Goal: Navigation & Orientation: Understand site structure

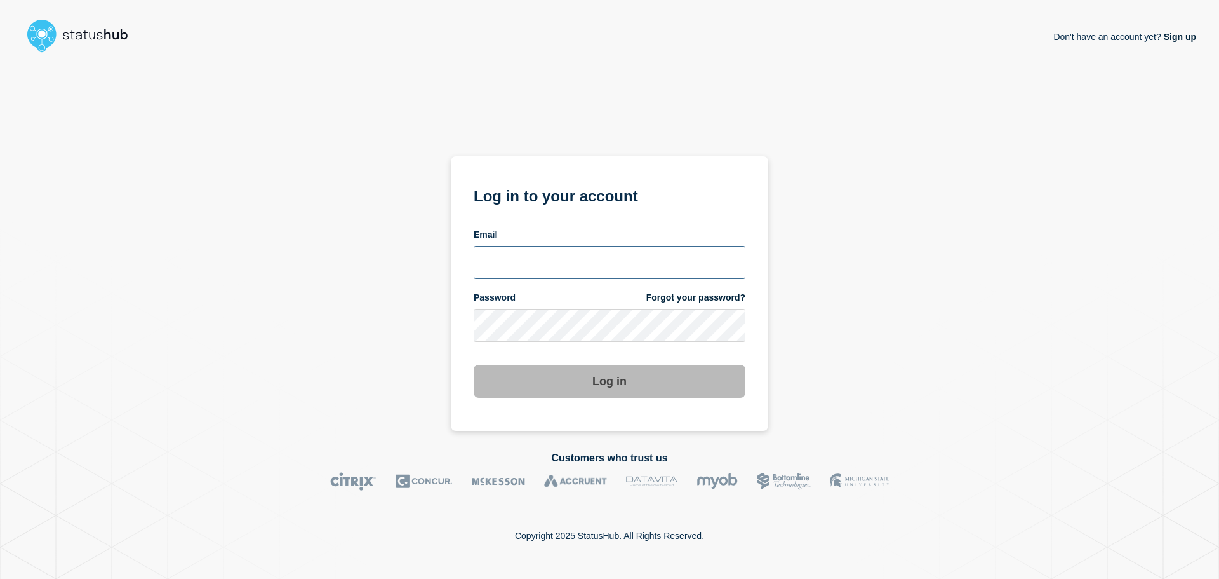
type input "[EMAIL_ADDRESS][DOMAIN_NAME]"
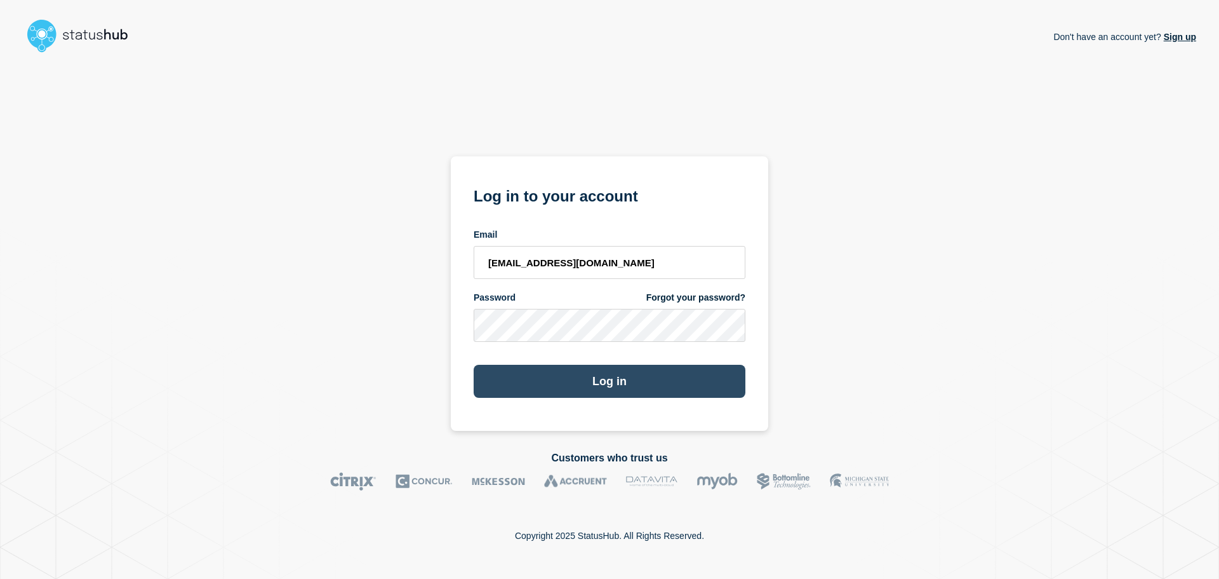
click at [596, 379] on button "Log in" at bounding box center [610, 381] width 272 height 33
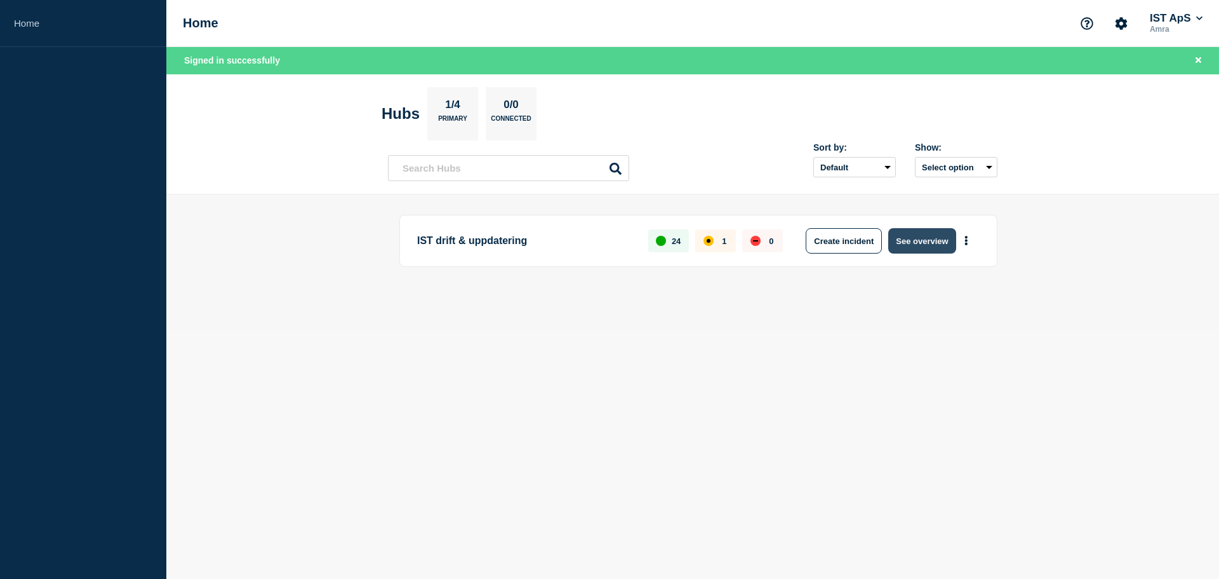
click at [901, 239] on button "See overview" at bounding box center [922, 240] width 67 height 25
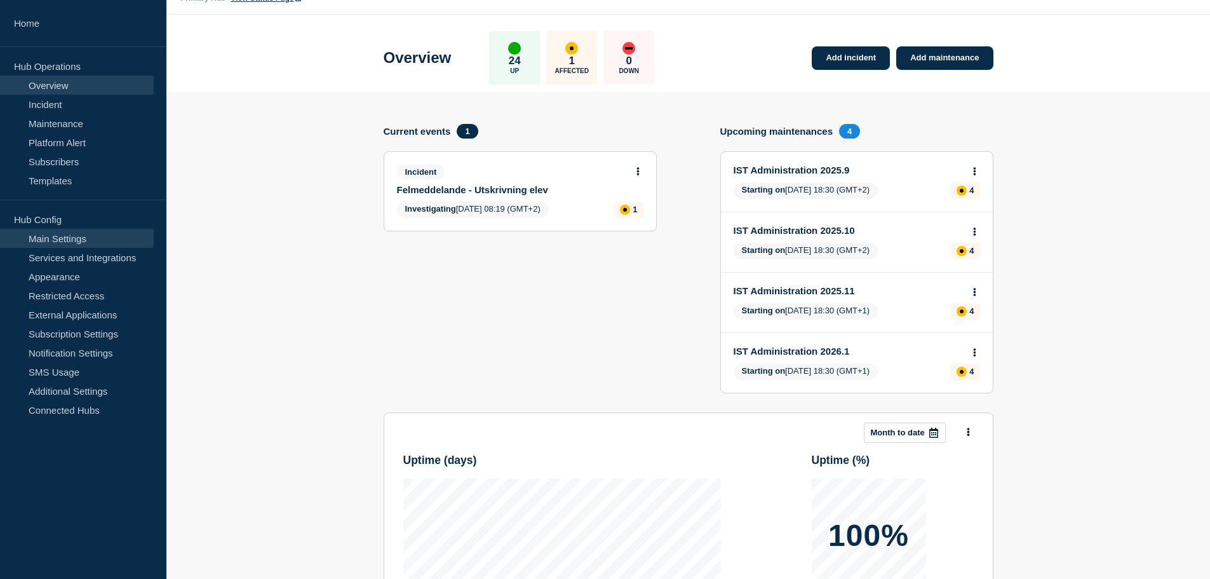
scroll to position [64, 0]
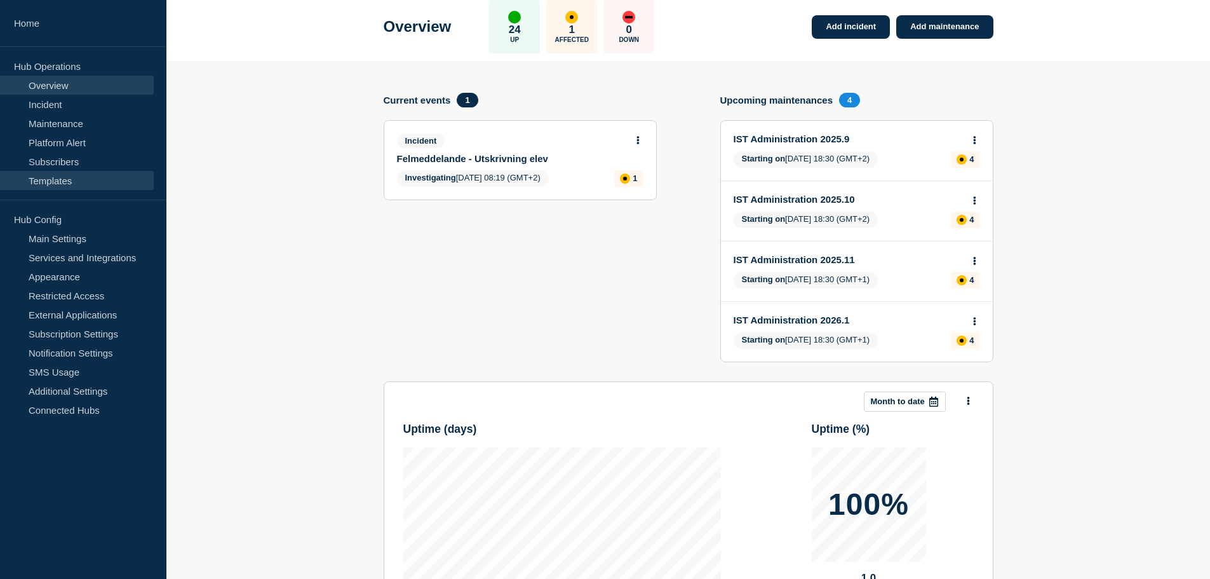
click at [55, 176] on link "Templates" at bounding box center [77, 180] width 154 height 19
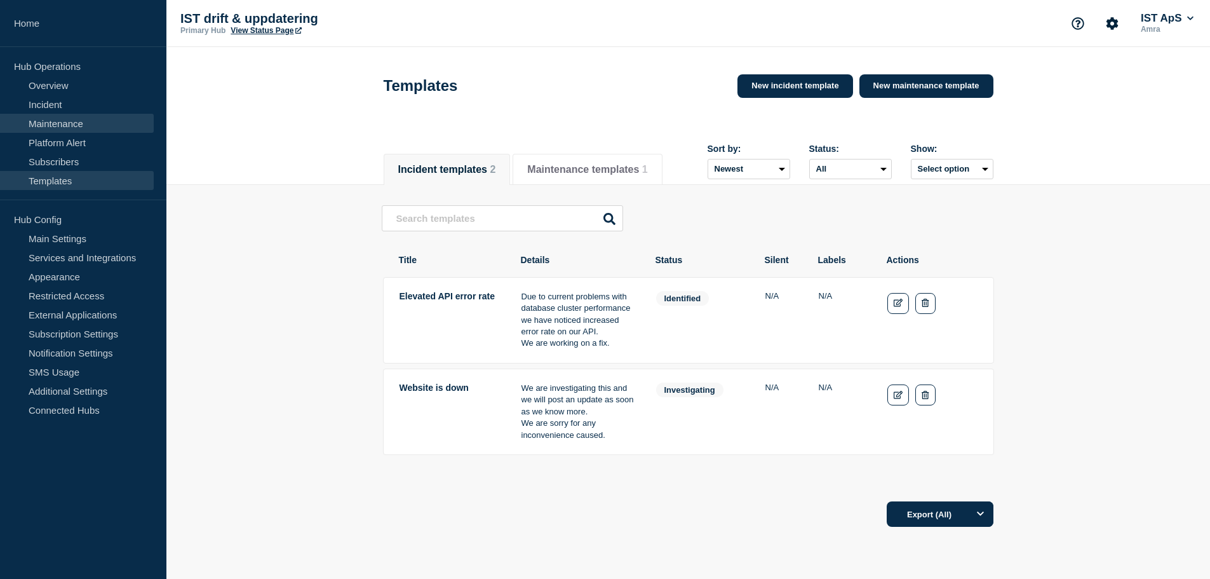
click at [65, 118] on link "Maintenance" at bounding box center [77, 123] width 154 height 19
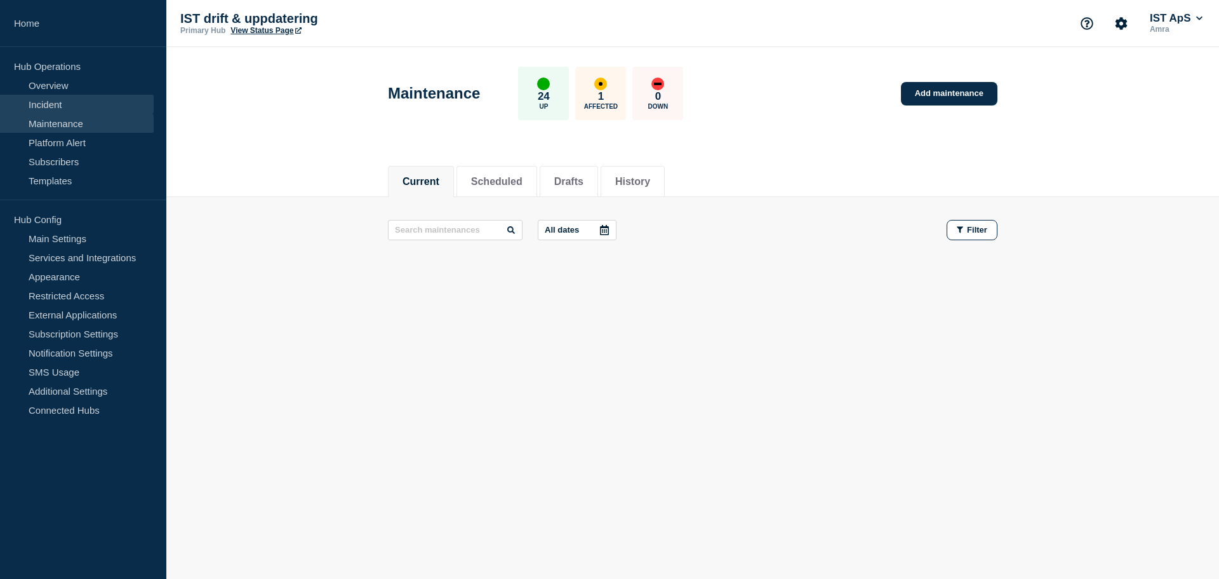
click at [67, 107] on link "Incident" at bounding box center [77, 104] width 154 height 19
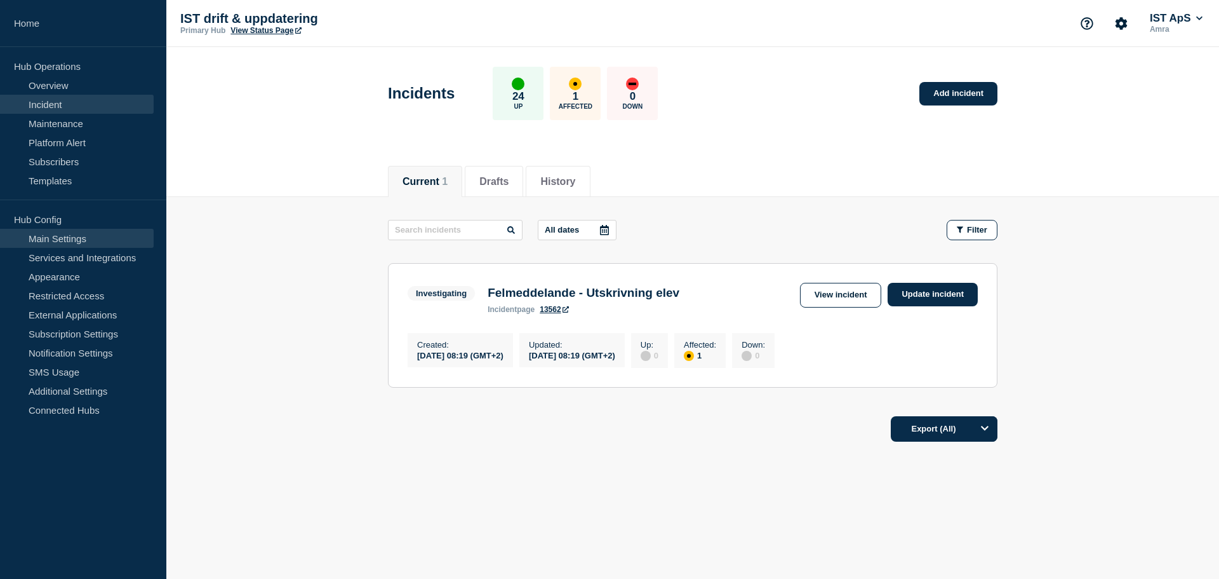
click at [74, 243] on link "Main Settings" at bounding box center [77, 238] width 154 height 19
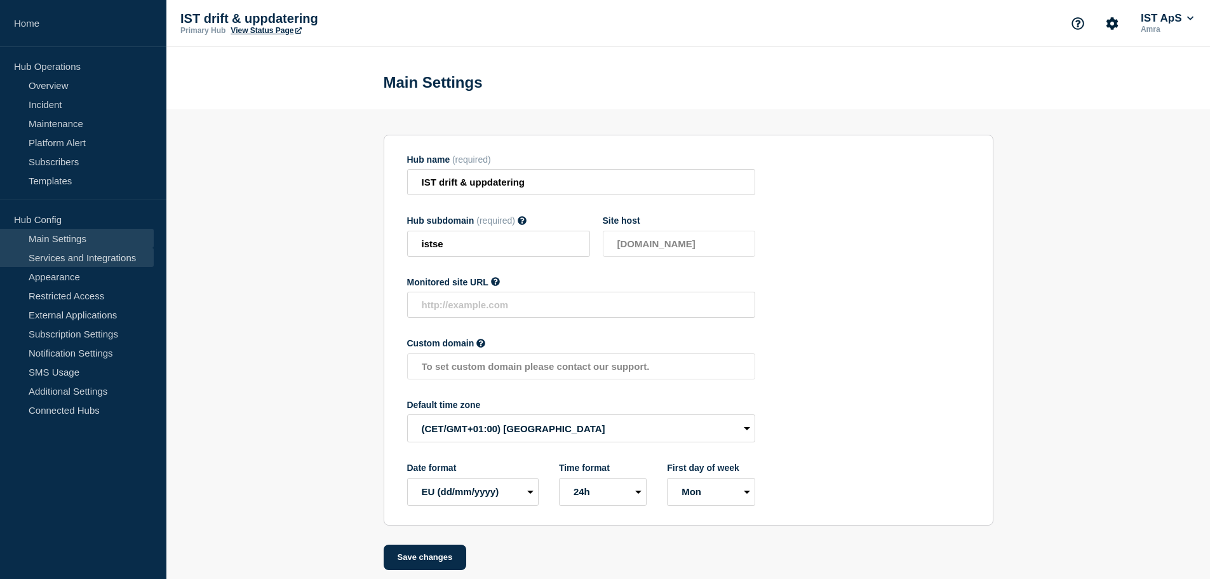
click at [76, 262] on link "Services and Integrations" at bounding box center [77, 257] width 154 height 19
